Goal: Information Seeking & Learning: Learn about a topic

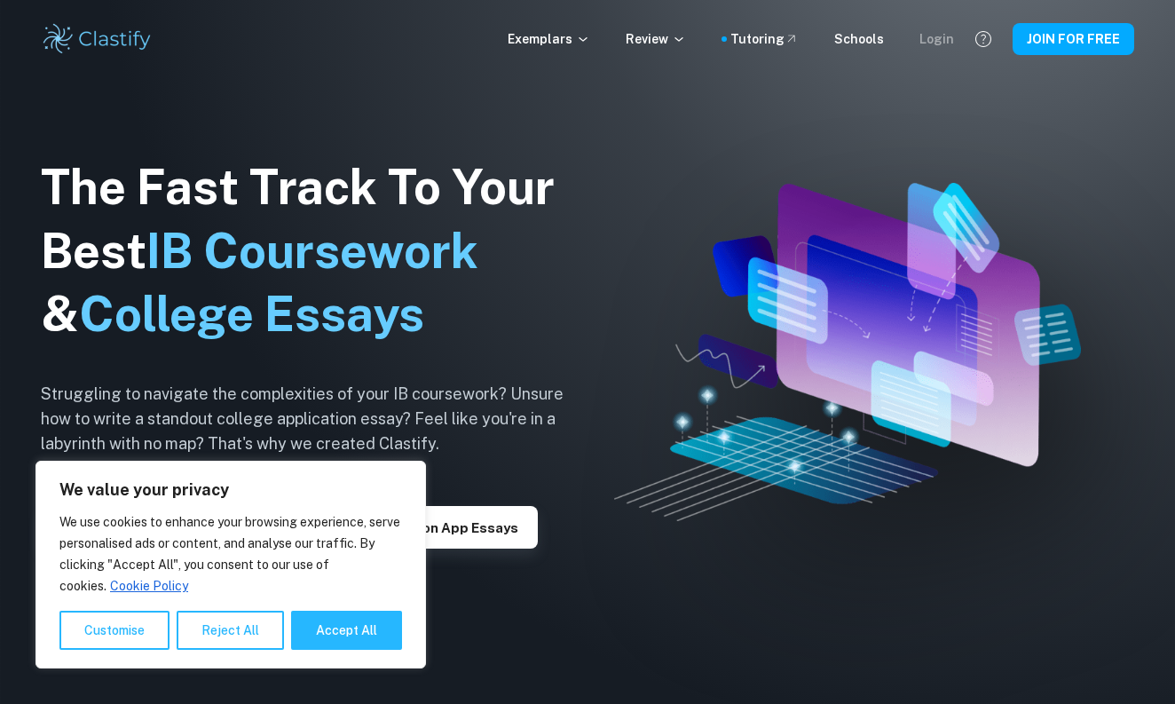
click at [951, 36] on div "Login" at bounding box center [937, 39] width 35 height 20
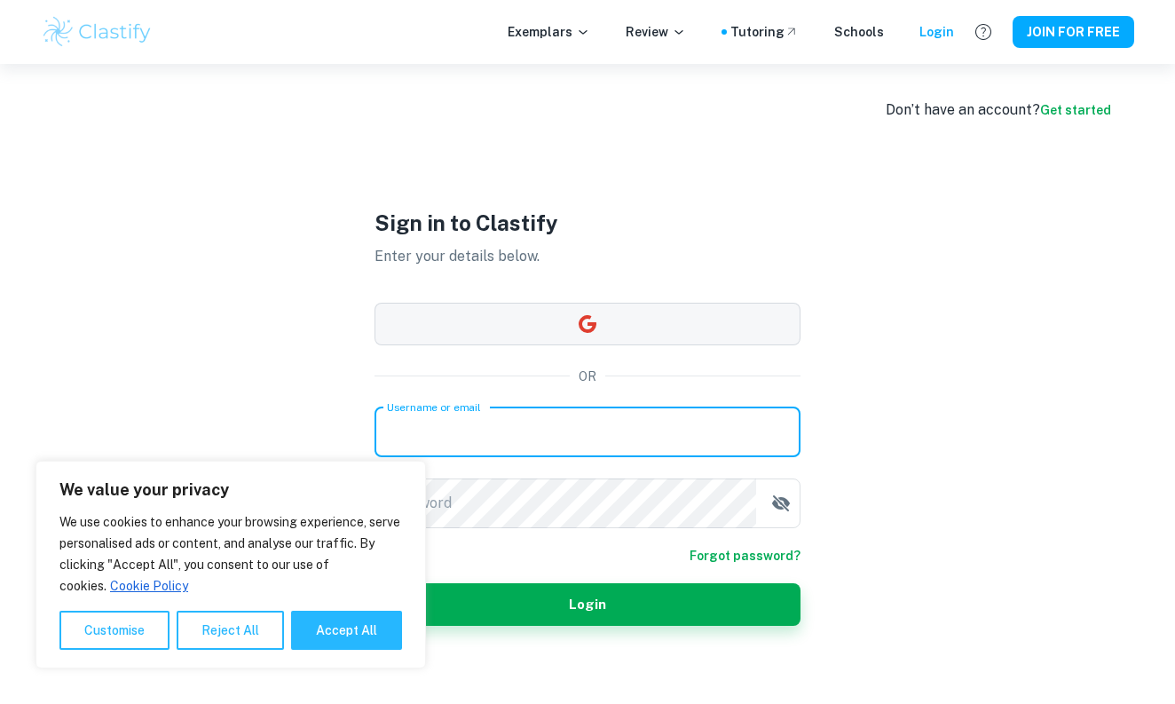
click at [585, 308] on button "button" at bounding box center [588, 324] width 426 height 43
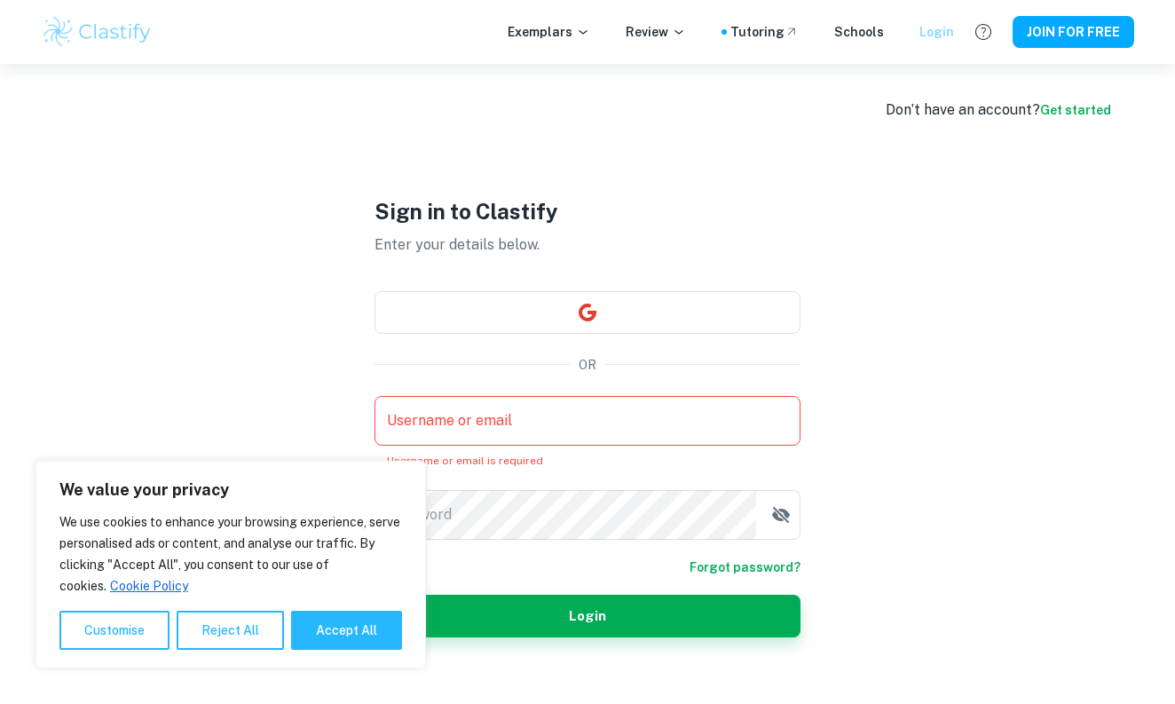
click at [941, 25] on div "Login" at bounding box center [937, 32] width 35 height 20
click at [532, 328] on button "button" at bounding box center [588, 312] width 426 height 43
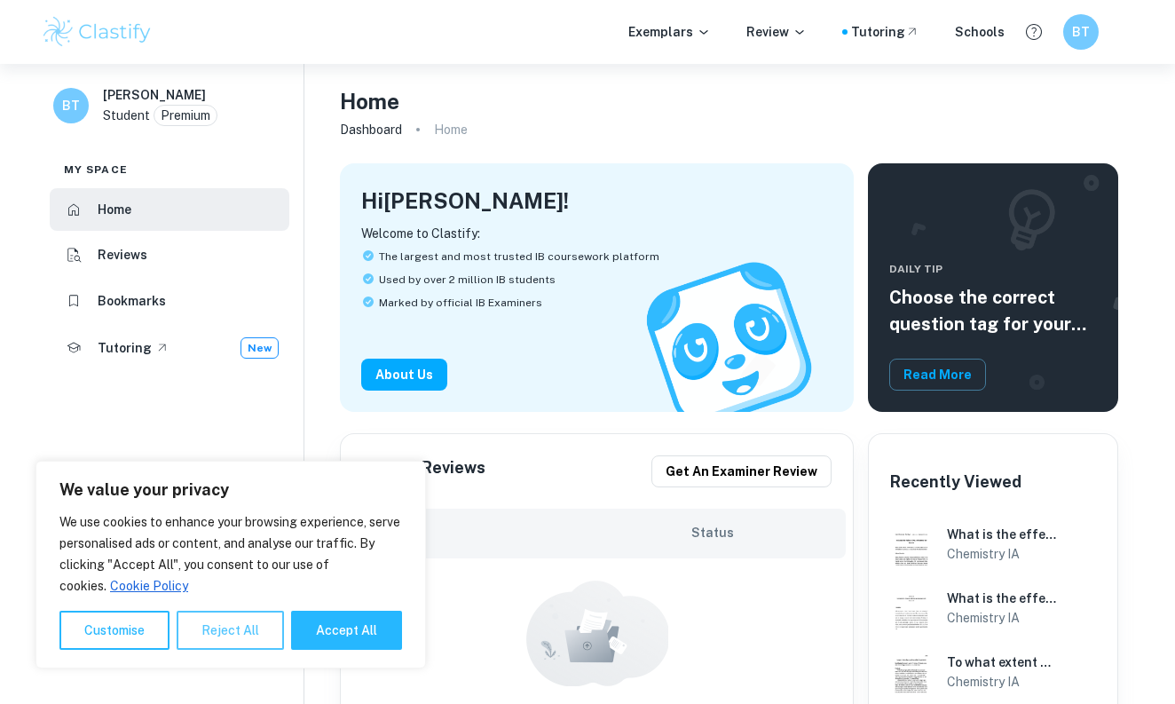
click at [239, 639] on button "Reject All" at bounding box center [230, 630] width 107 height 39
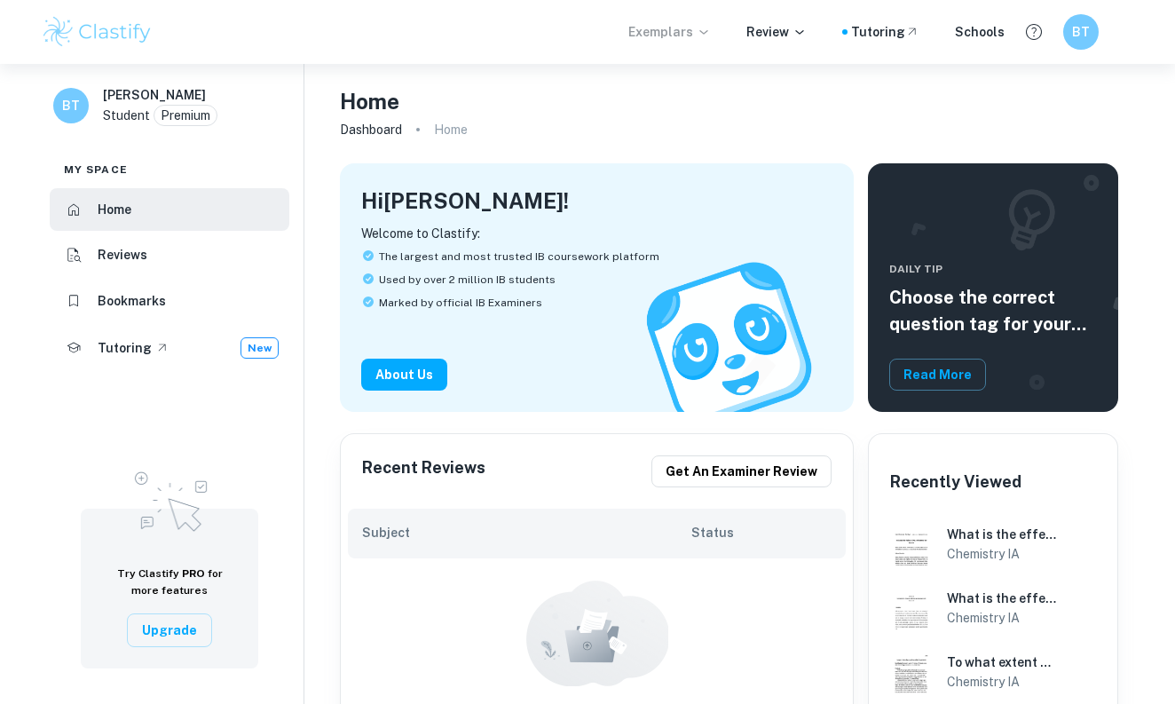
click at [695, 36] on p "Exemplars" at bounding box center [670, 32] width 83 height 20
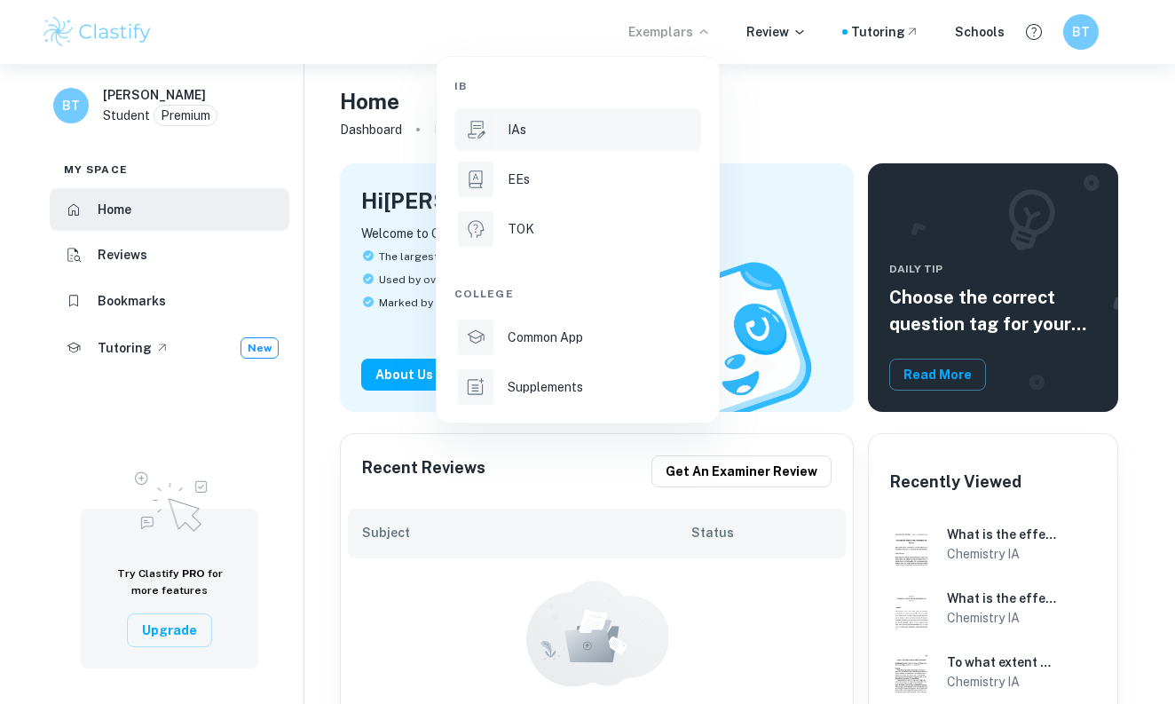
click at [622, 121] on div "IAs" at bounding box center [603, 130] width 190 height 20
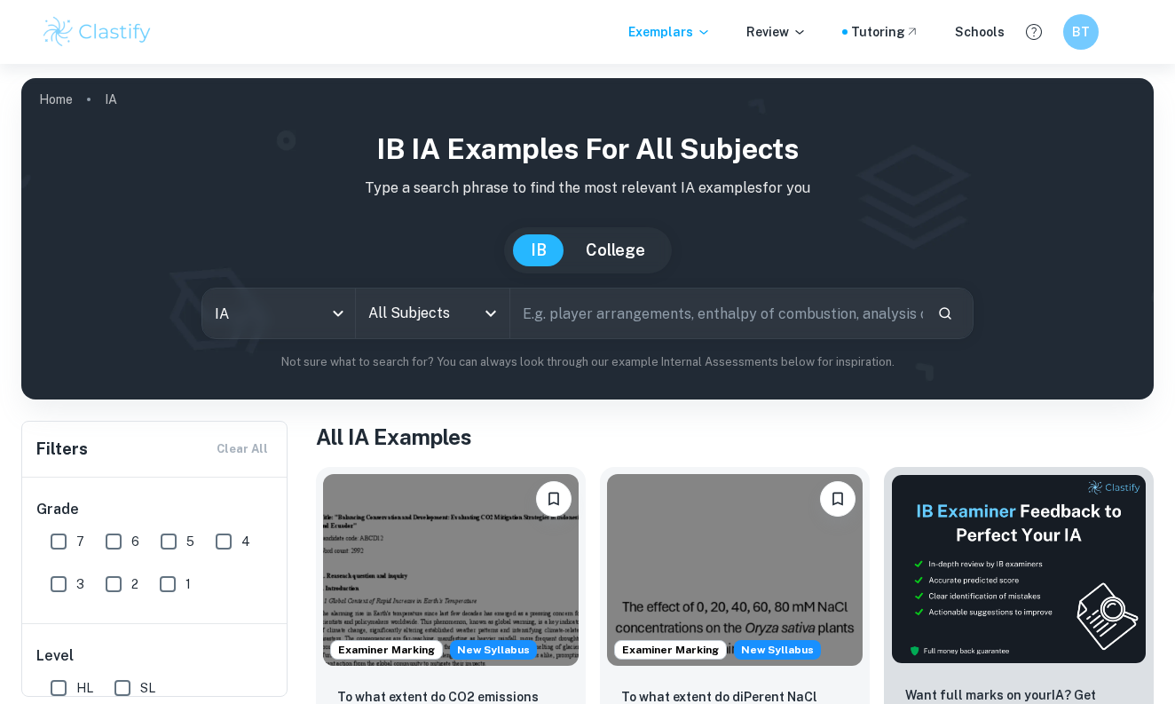
click at [462, 321] on input "All Subjects" at bounding box center [419, 314] width 111 height 34
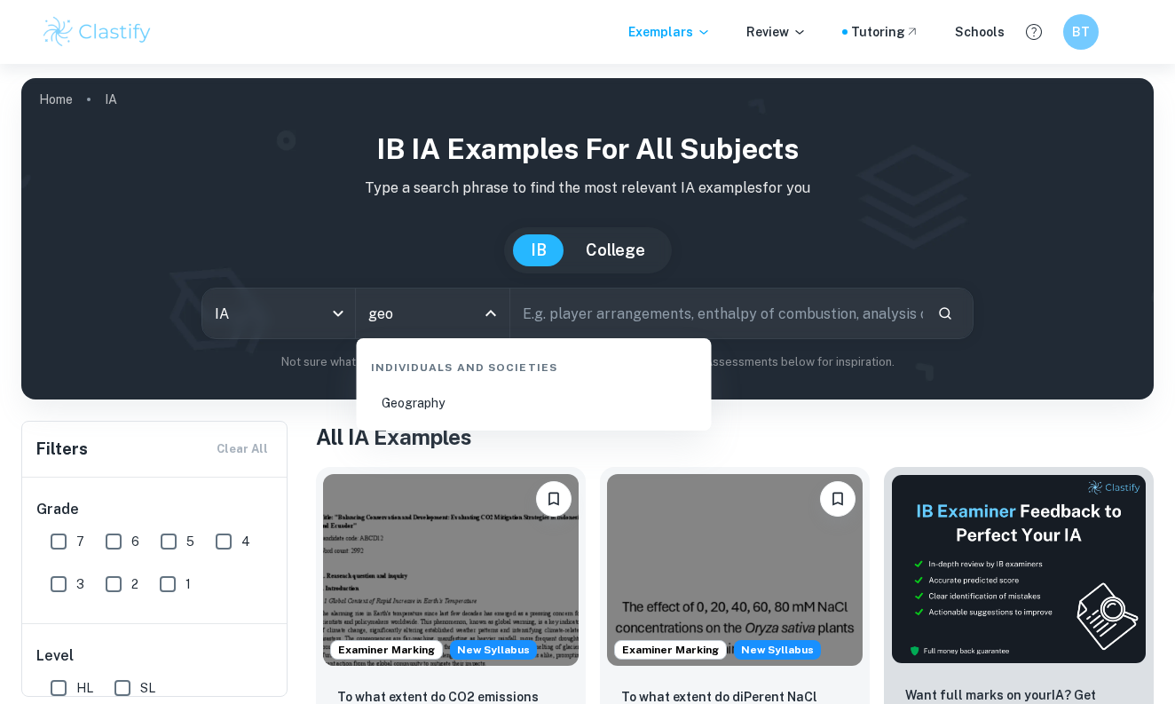
click at [481, 407] on li "Geography" at bounding box center [534, 403] width 341 height 41
type input "Geography"
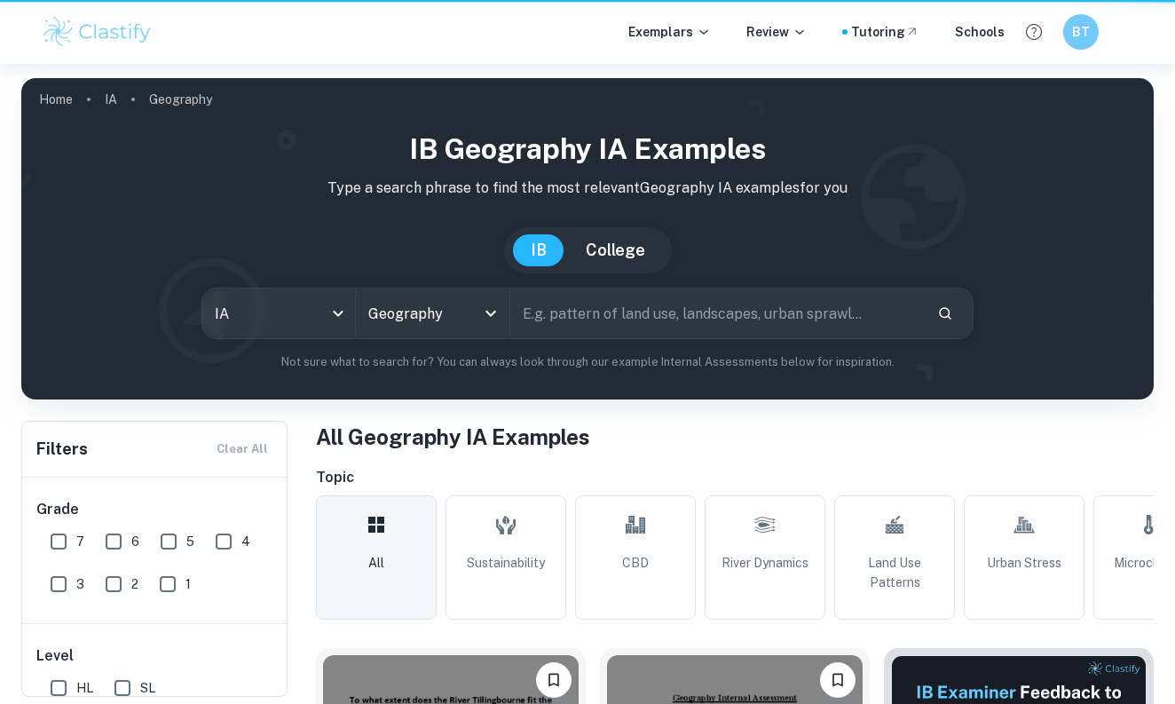
click at [566, 315] on input "text" at bounding box center [716, 314] width 413 height 50
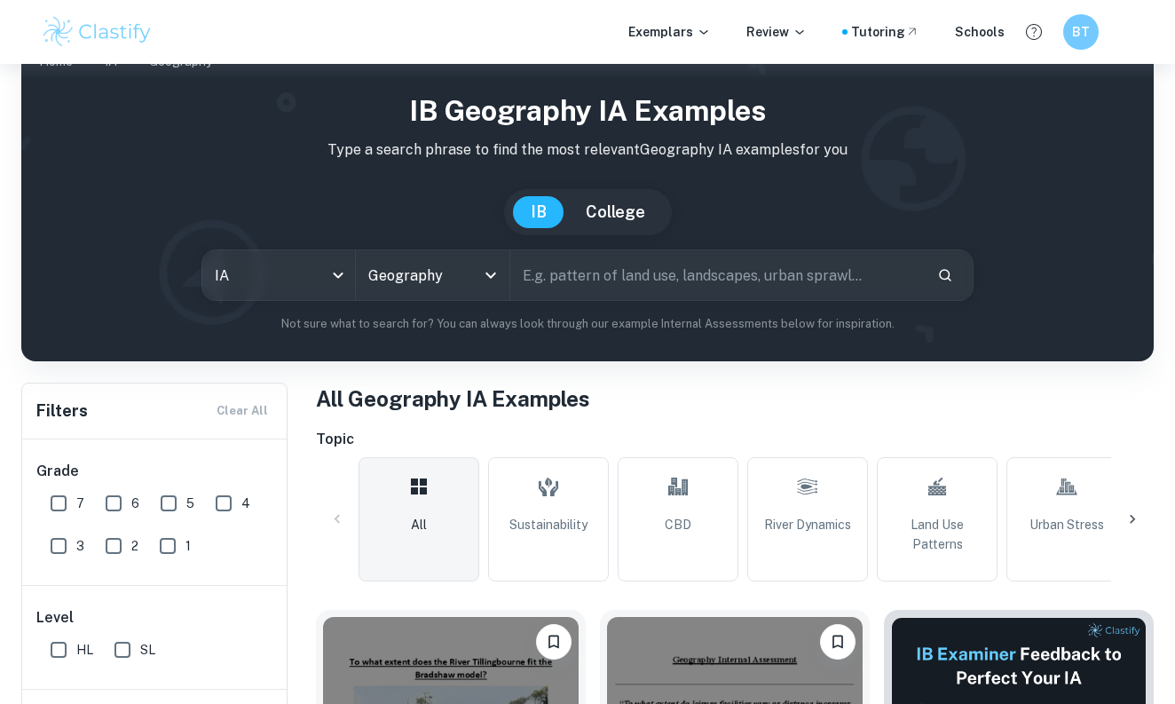
scroll to position [299, 0]
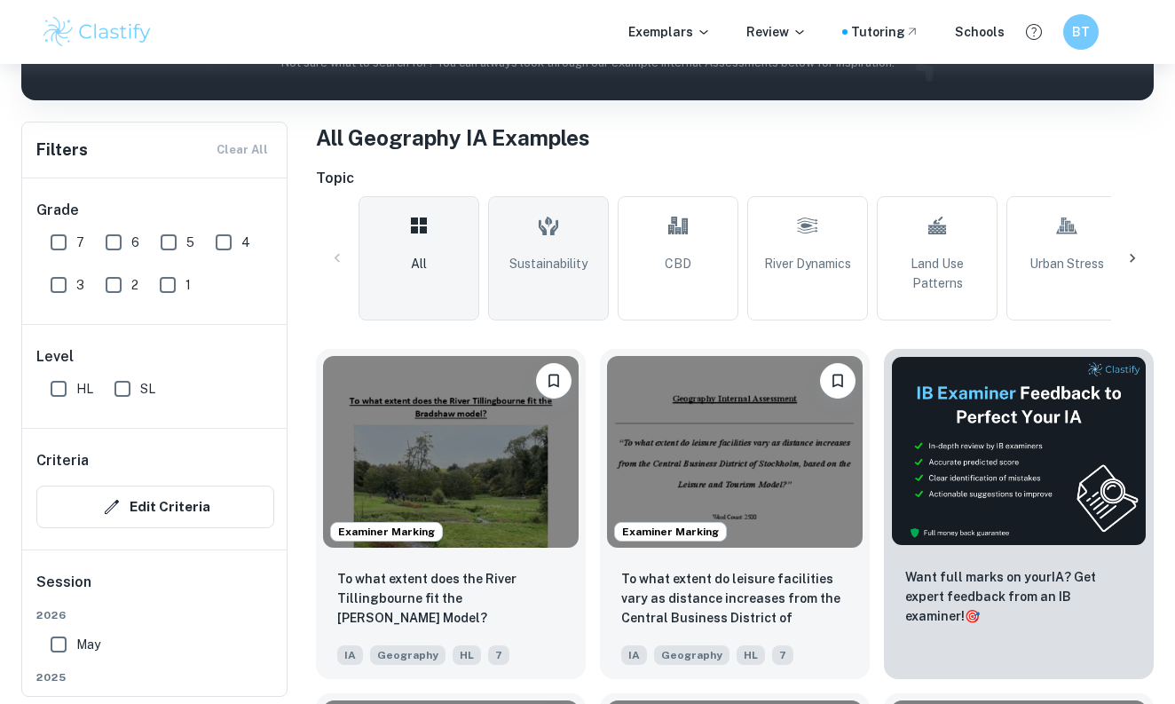
click at [561, 270] on span "Sustainability" at bounding box center [549, 264] width 78 height 20
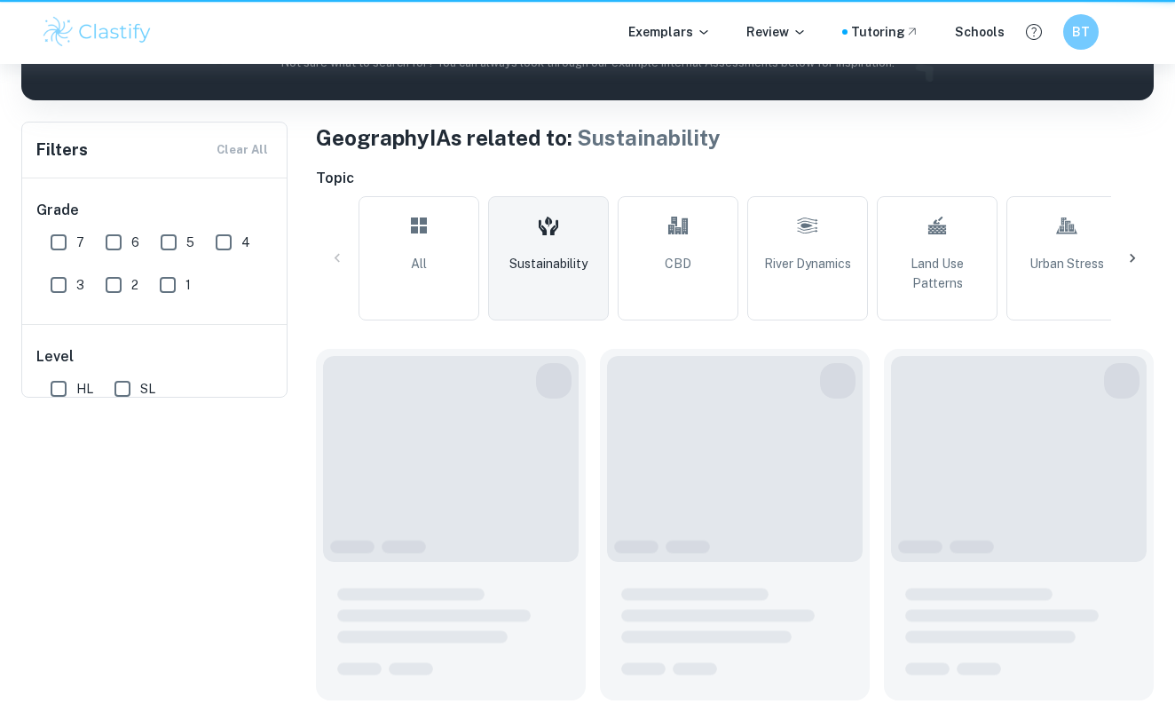
type input "Sustainability"
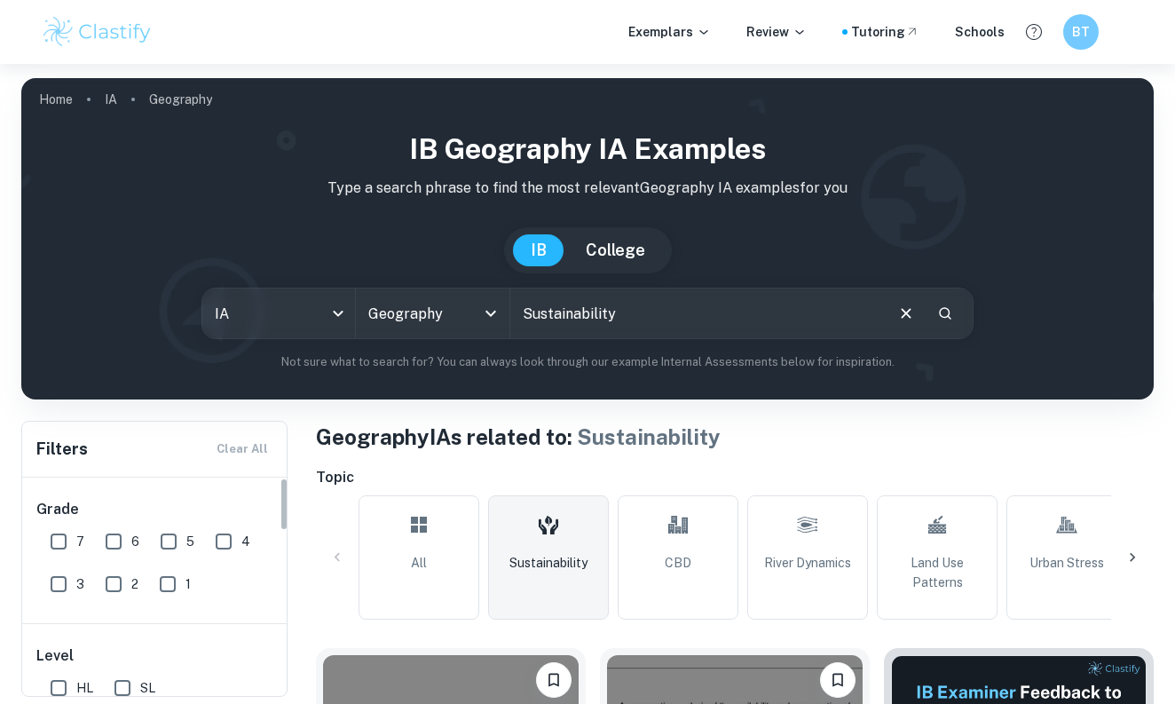
click at [56, 548] on input "7" at bounding box center [59, 542] width 36 height 36
checkbox input "true"
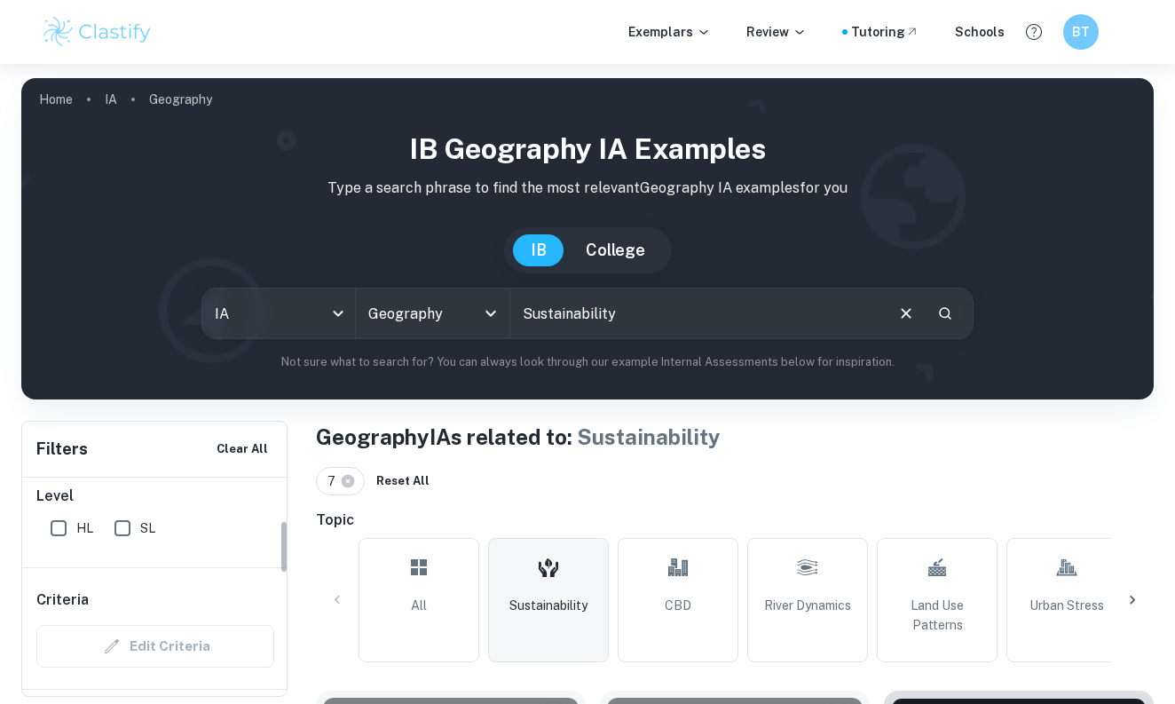
scroll to position [178, 0]
click at [63, 510] on input "HL" at bounding box center [59, 511] width 36 height 36
checkbox input "true"
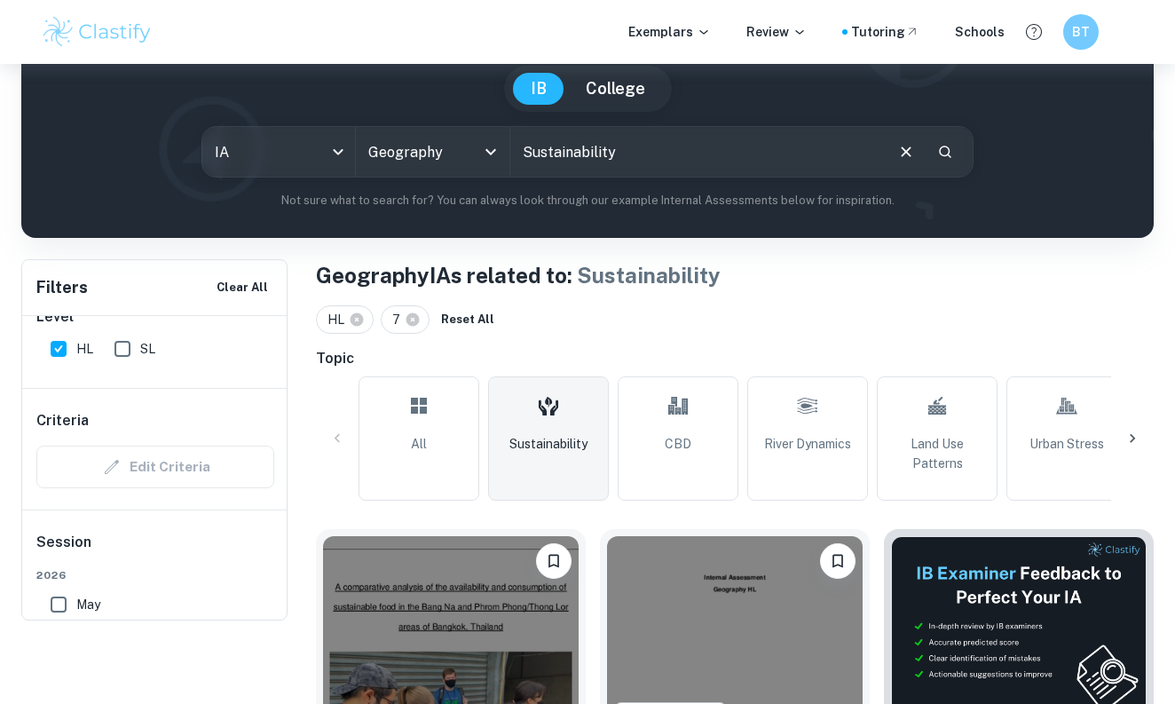
scroll to position [187, 0]
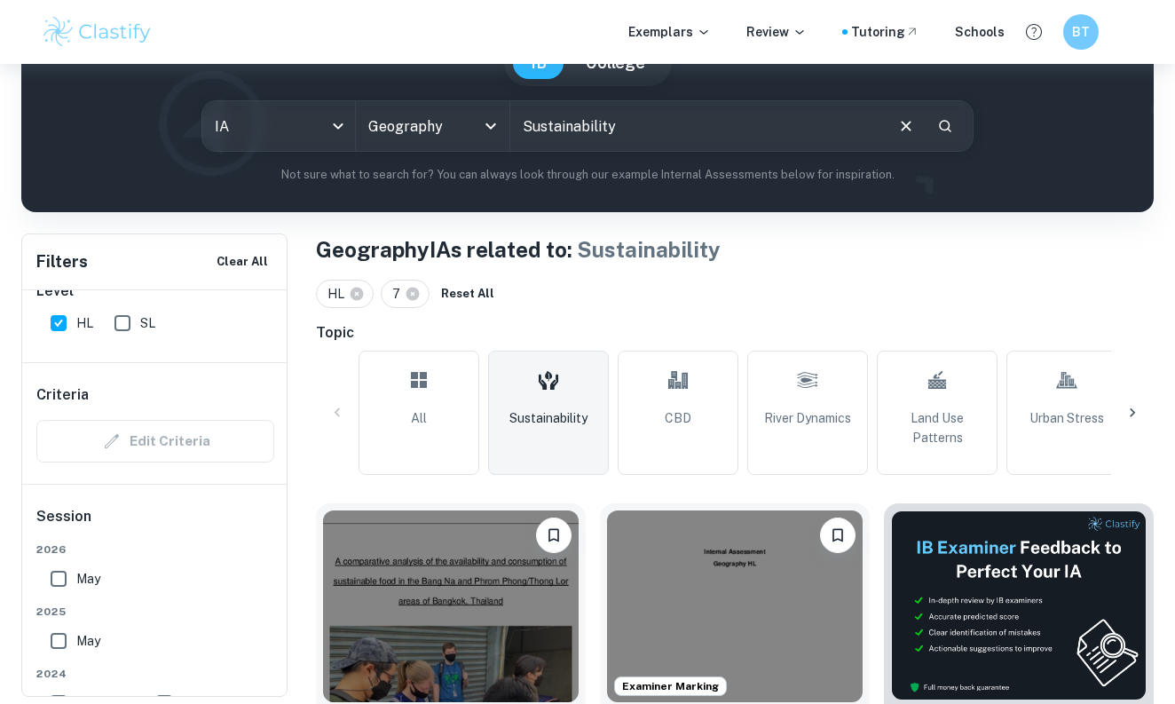
click at [147, 324] on span "SL" at bounding box center [147, 323] width 15 height 20
click at [140, 324] on input "SL" at bounding box center [123, 323] width 36 height 36
checkbox input "true"
click at [79, 320] on span "HL" at bounding box center [84, 323] width 17 height 20
click at [76, 320] on input "HL" at bounding box center [59, 323] width 36 height 36
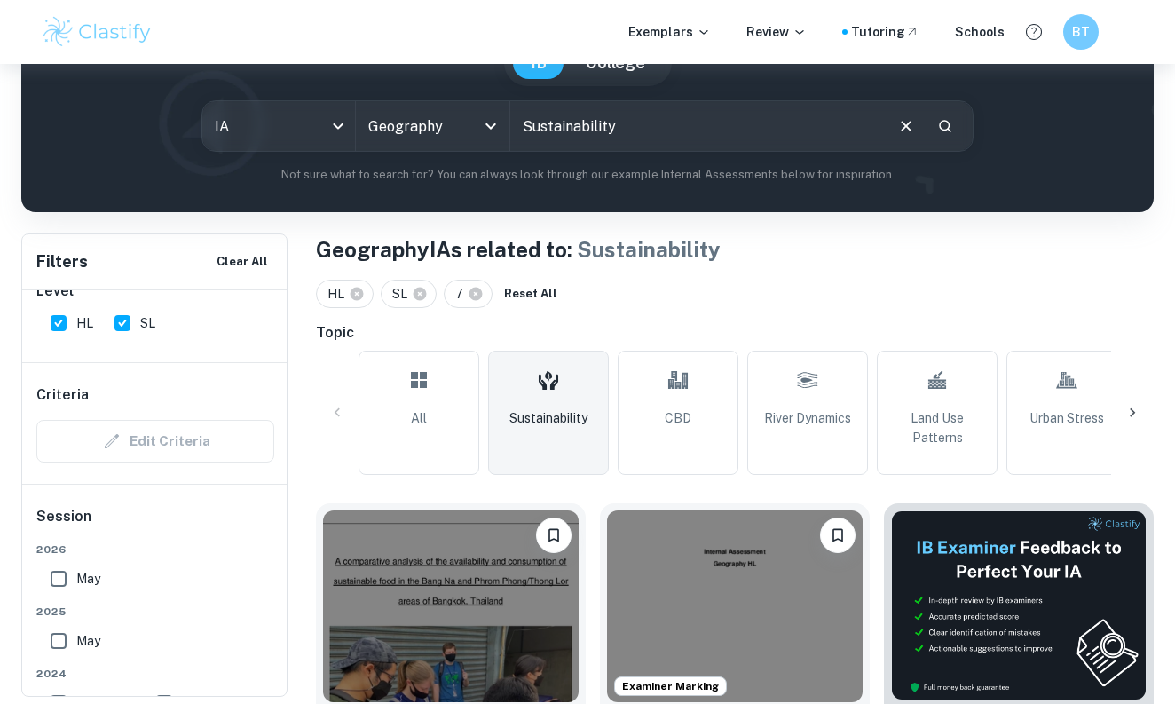
checkbox input "false"
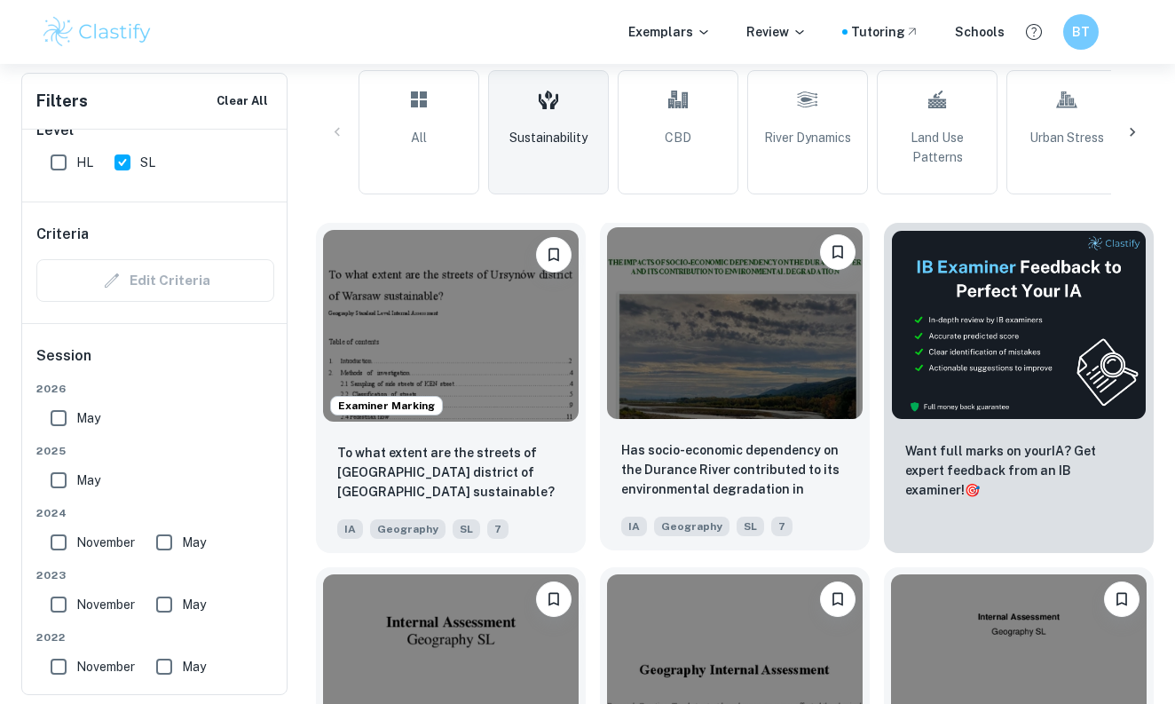
scroll to position [471, 0]
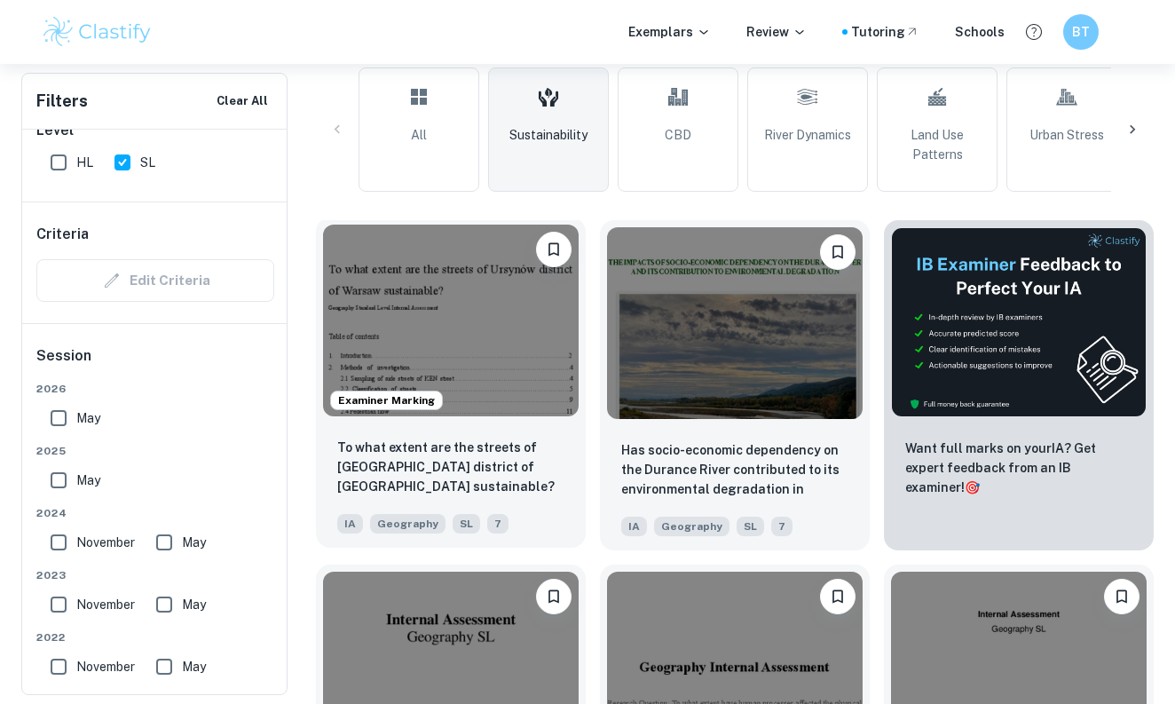
click at [547, 337] on img at bounding box center [451, 321] width 256 height 192
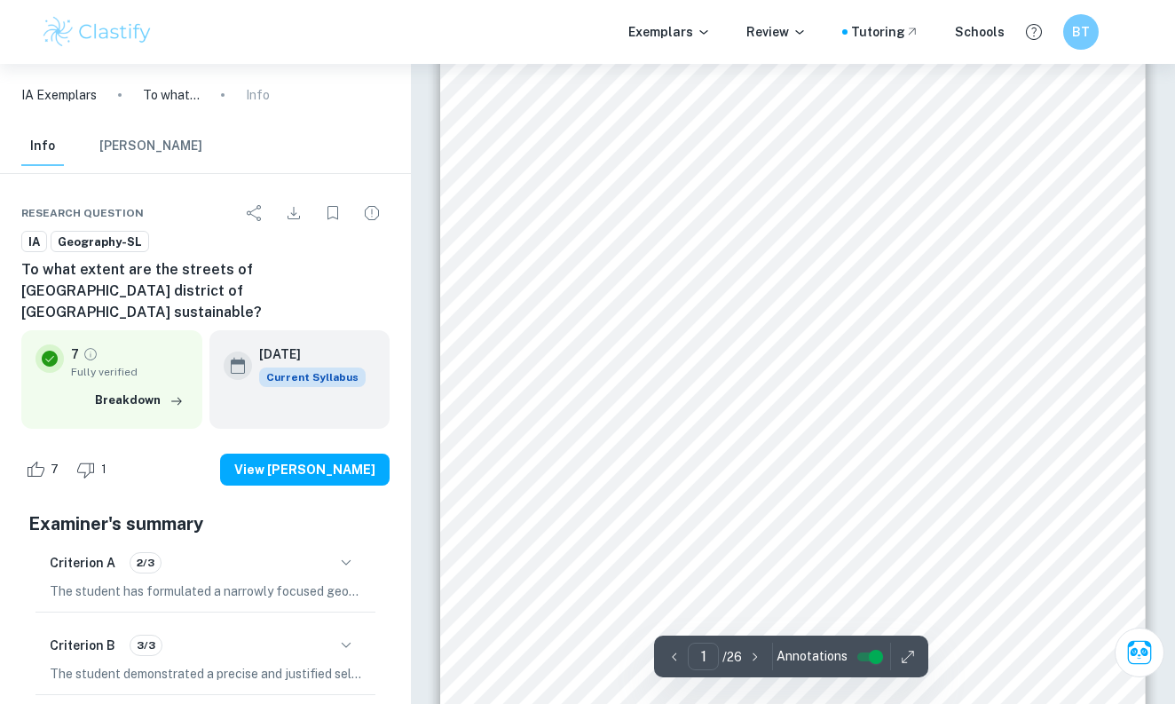
scroll to position [264, 0]
click at [597, 455] on span "Appendix – raw data tables……………….….…………….…..……….…………..…..…..22" at bounding box center [807, 449] width 510 height 14
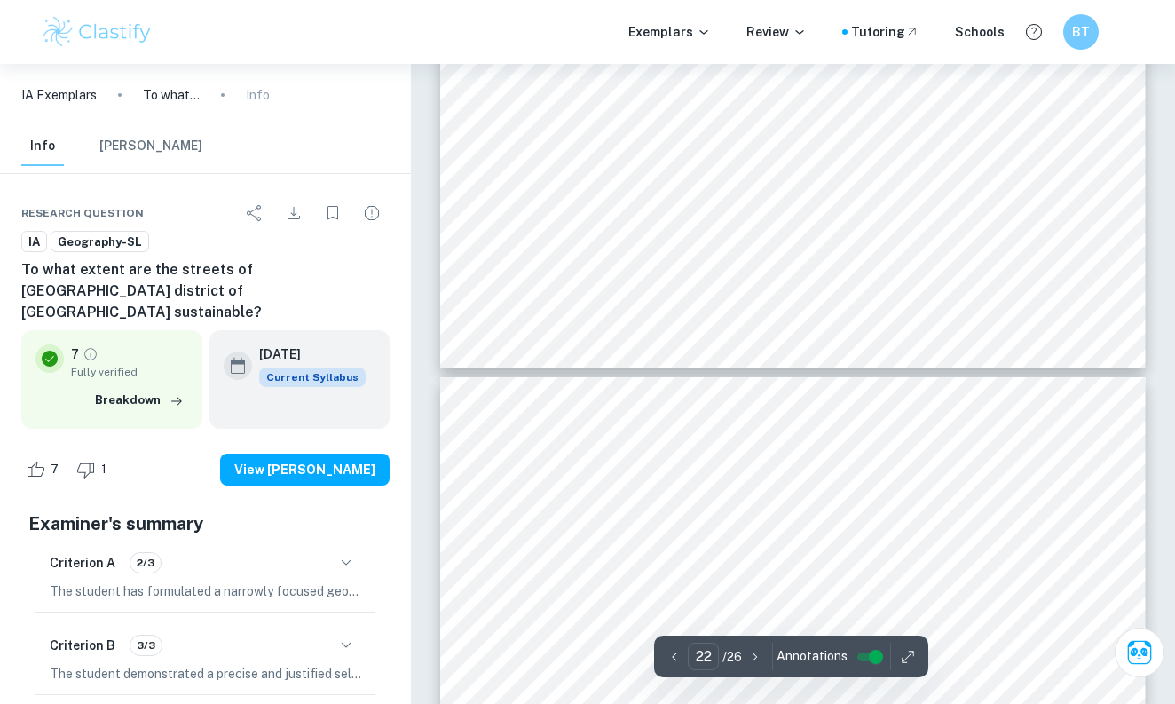
type input "21"
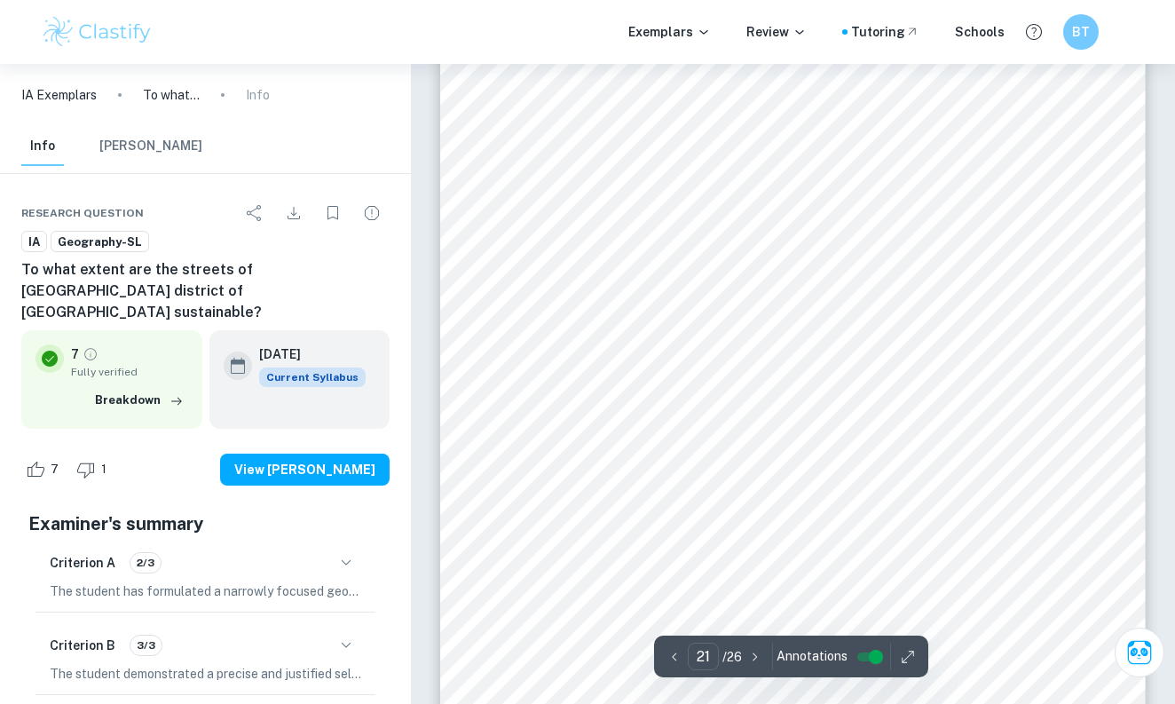
scroll to position [18712, 0]
